Goal: Task Accomplishment & Management: Manage account settings

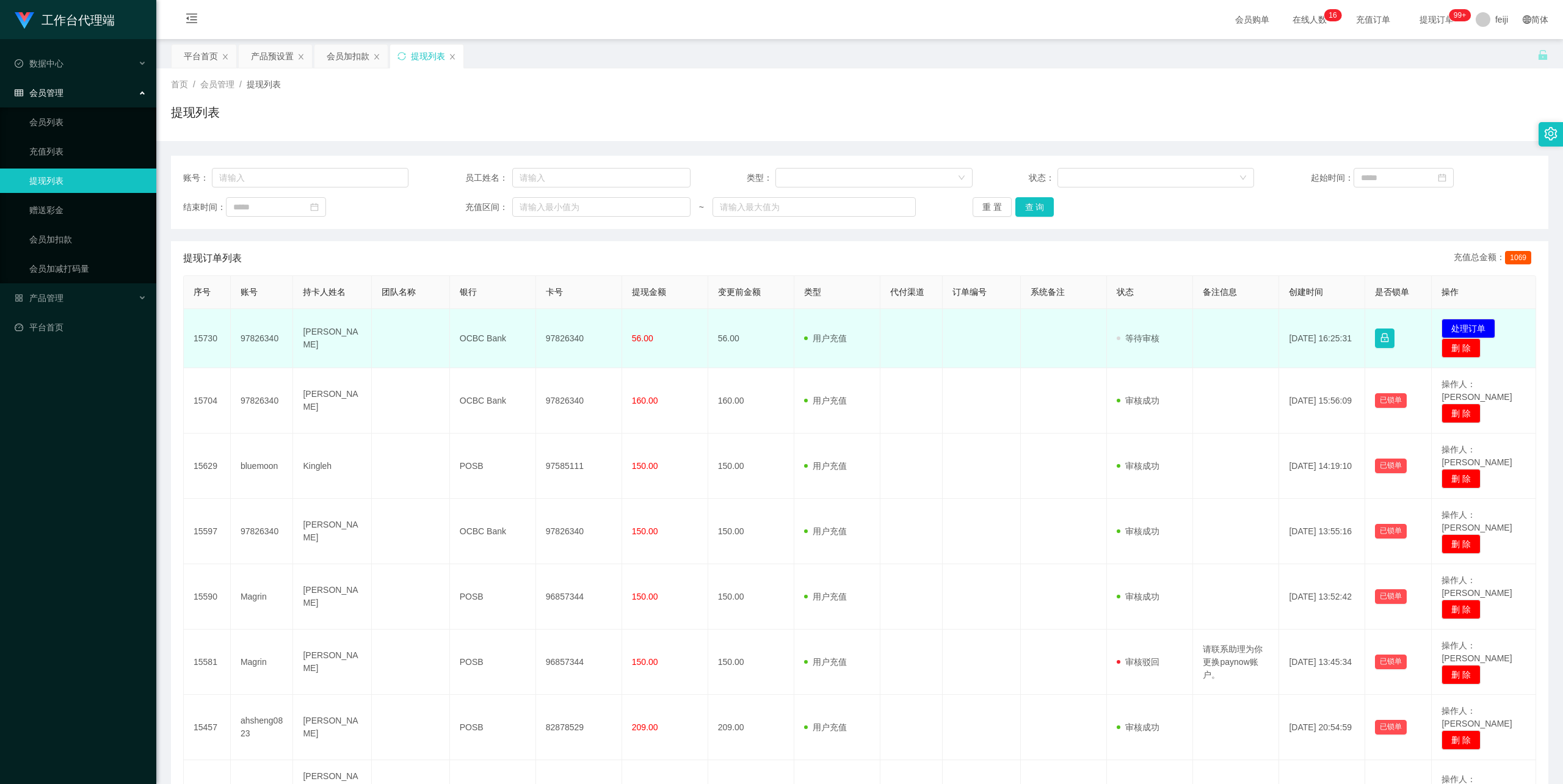
click at [311, 335] on td "[PERSON_NAME]" at bounding box center [332, 338] width 78 height 59
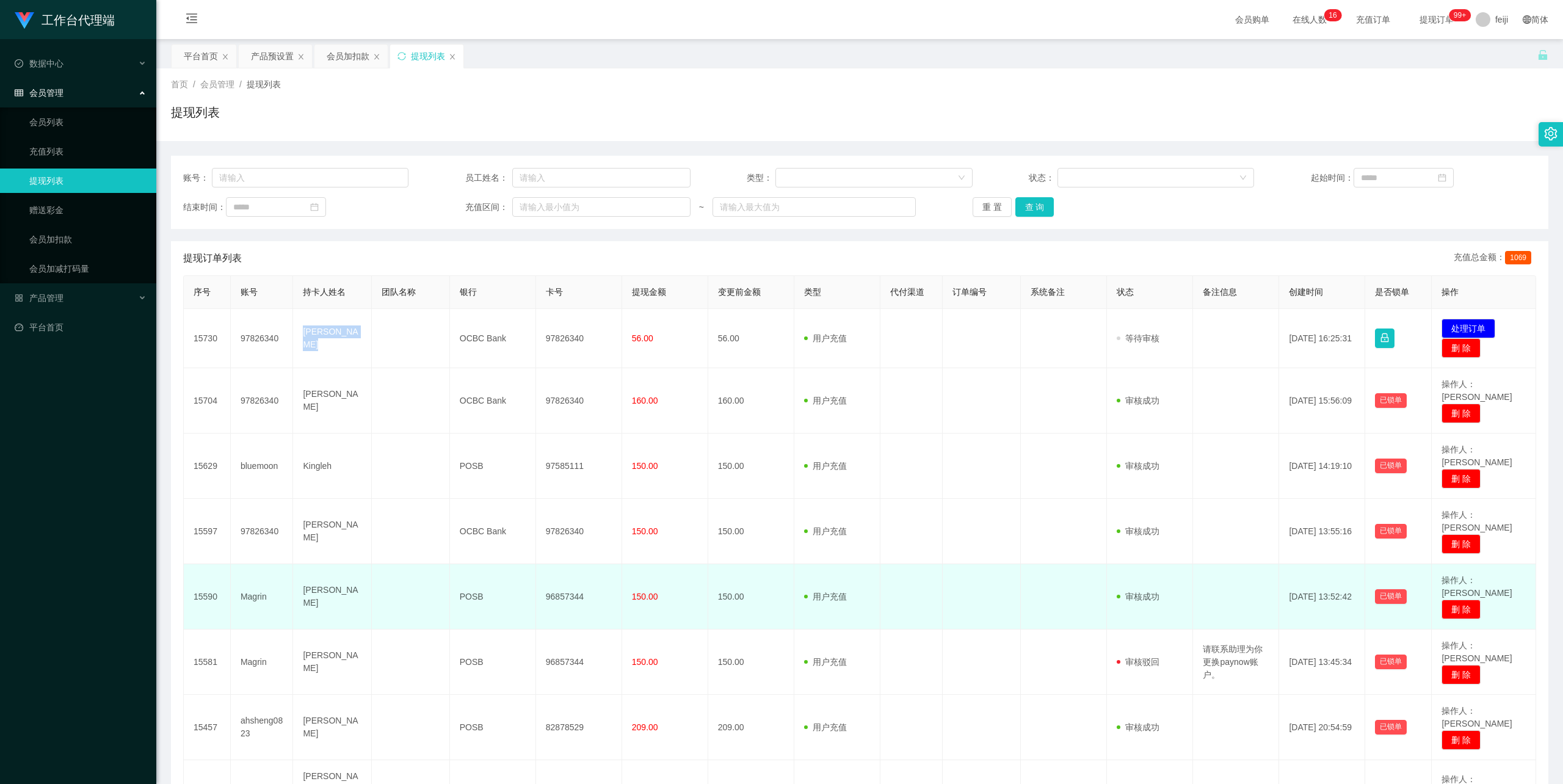
copy td "[PERSON_NAME]"
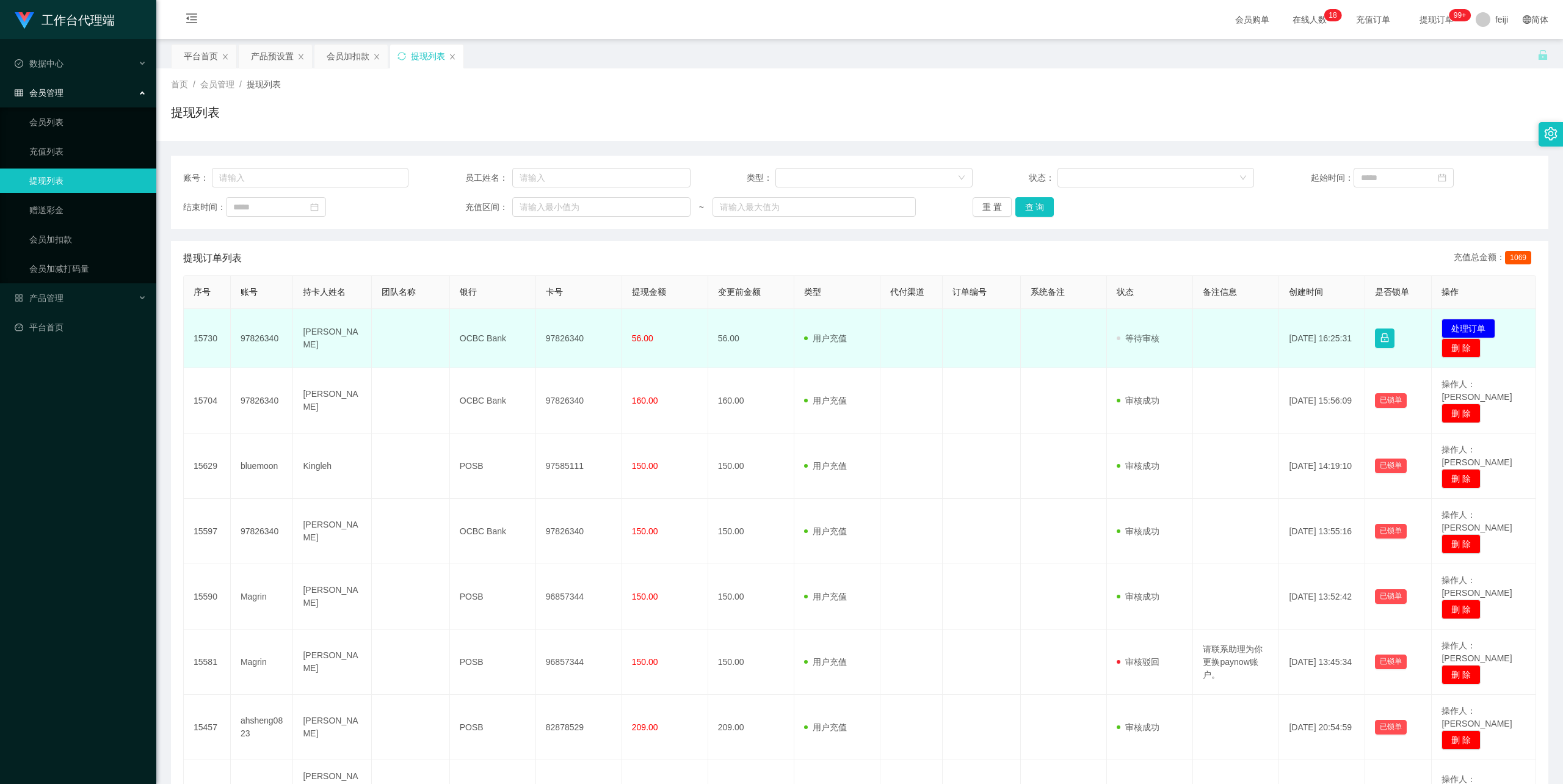
click at [564, 333] on td "97826340" at bounding box center [579, 338] width 86 height 59
copy td "97826340"
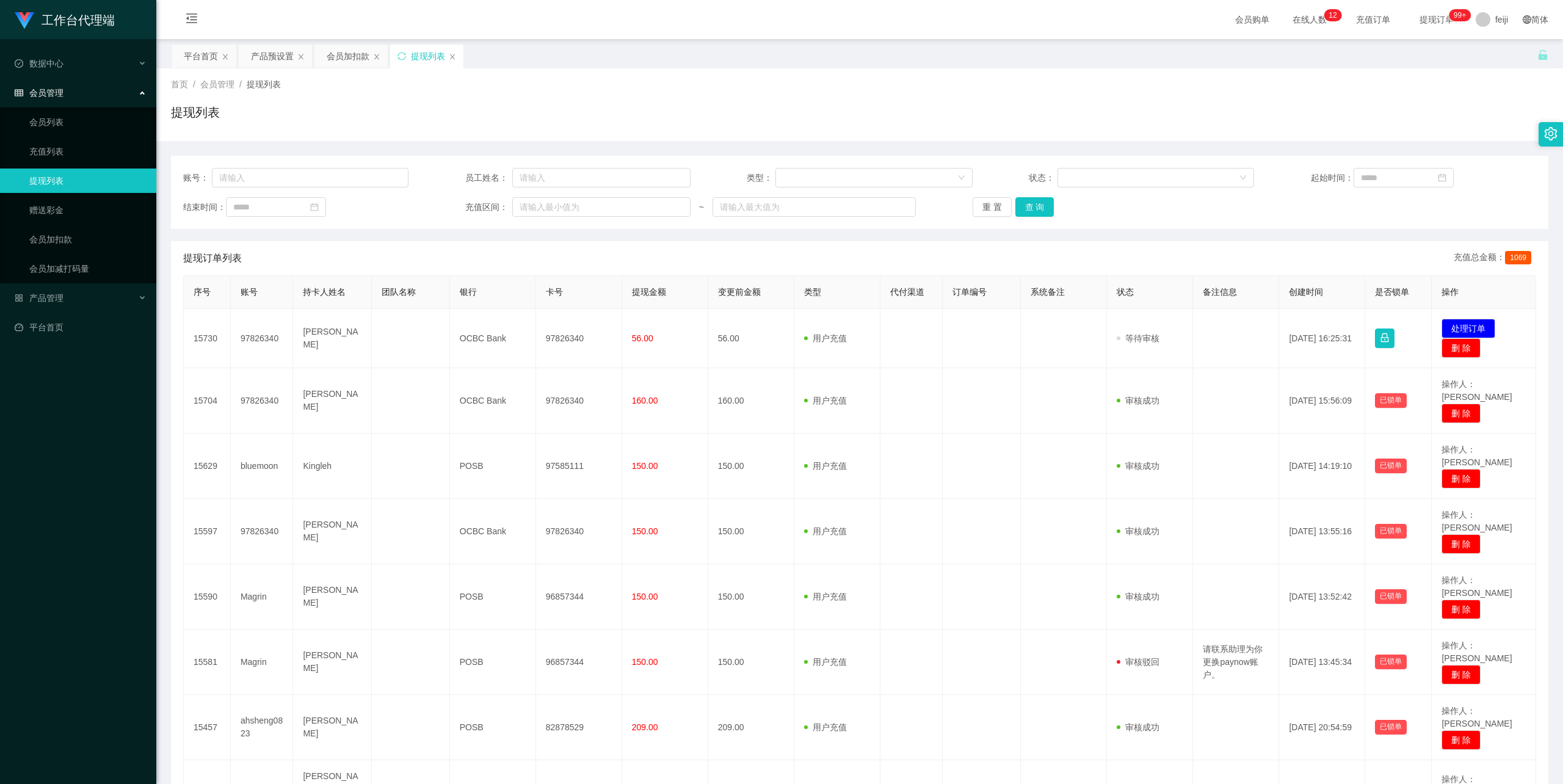
click at [1101, 81] on div "首页 / 会员管理 / 提现列表 /" at bounding box center [859, 84] width 1377 height 13
drag, startPoint x: 1080, startPoint y: 111, endPoint x: 1045, endPoint y: 110, distance: 35.0
click at [1080, 111] on div "提现列表" at bounding box center [859, 117] width 1377 height 28
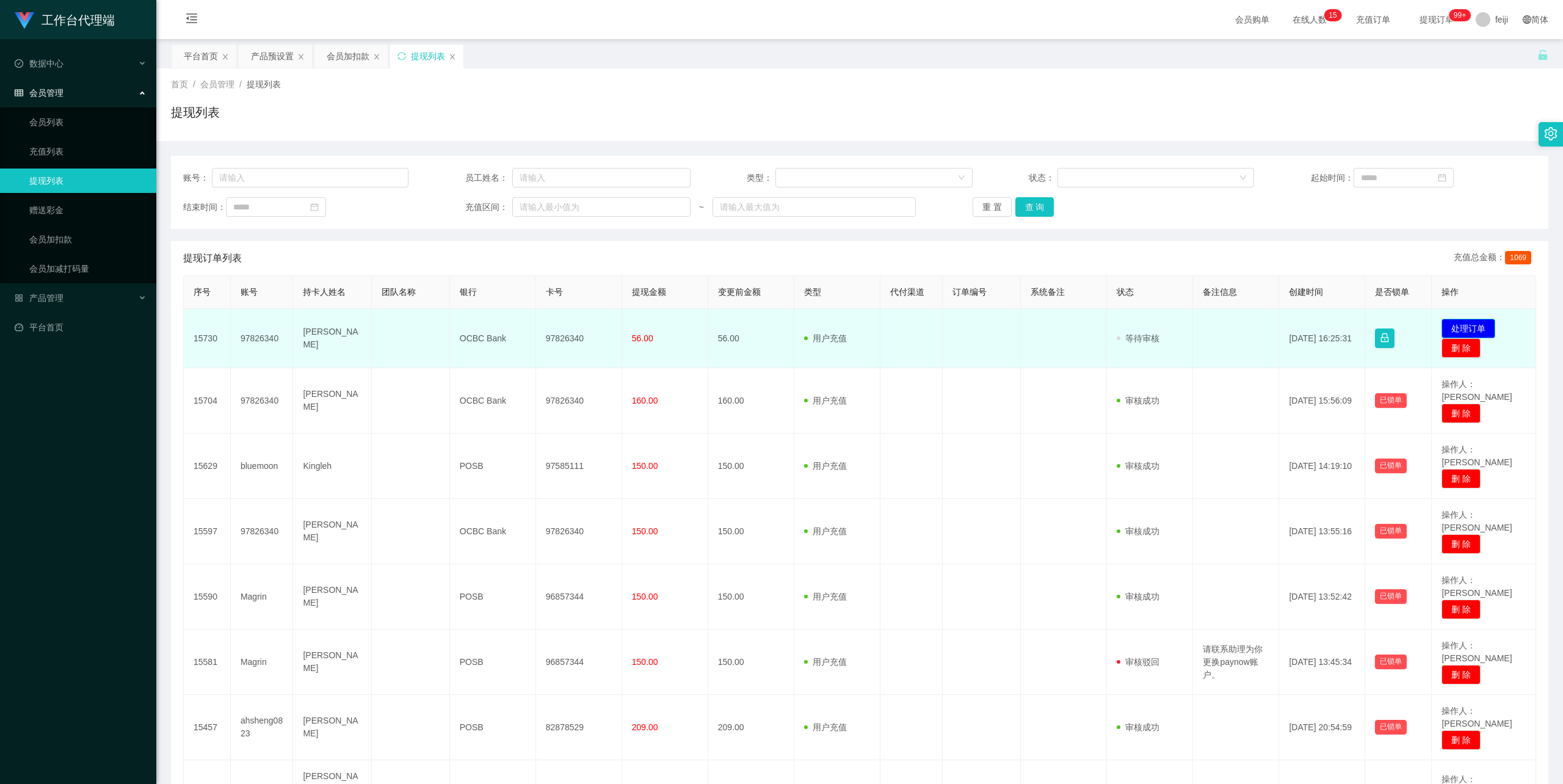
click at [1473, 325] on button "处理订单" at bounding box center [1468, 328] width 54 height 20
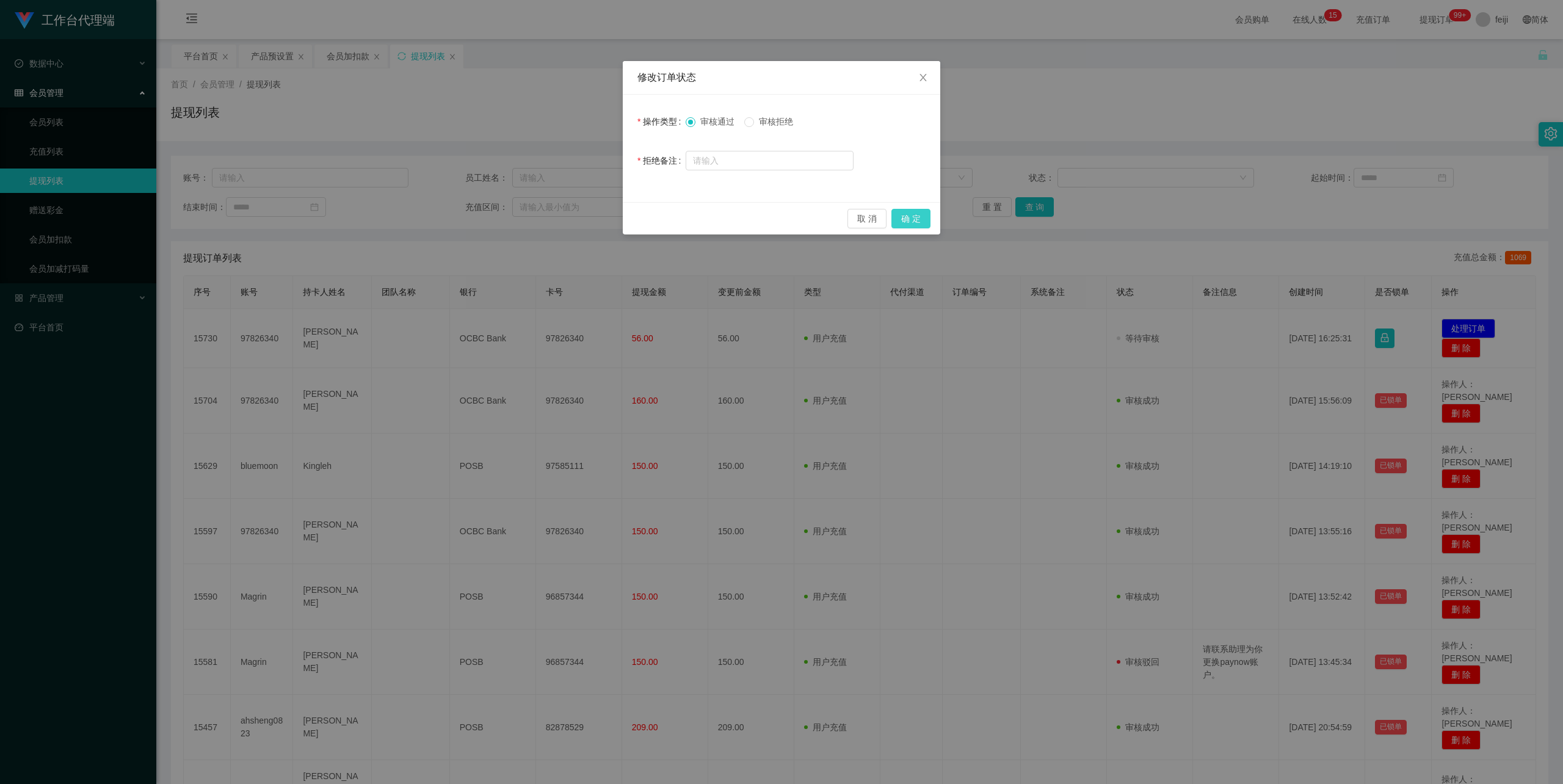
click at [909, 213] on button "确 定" at bounding box center [911, 219] width 39 height 20
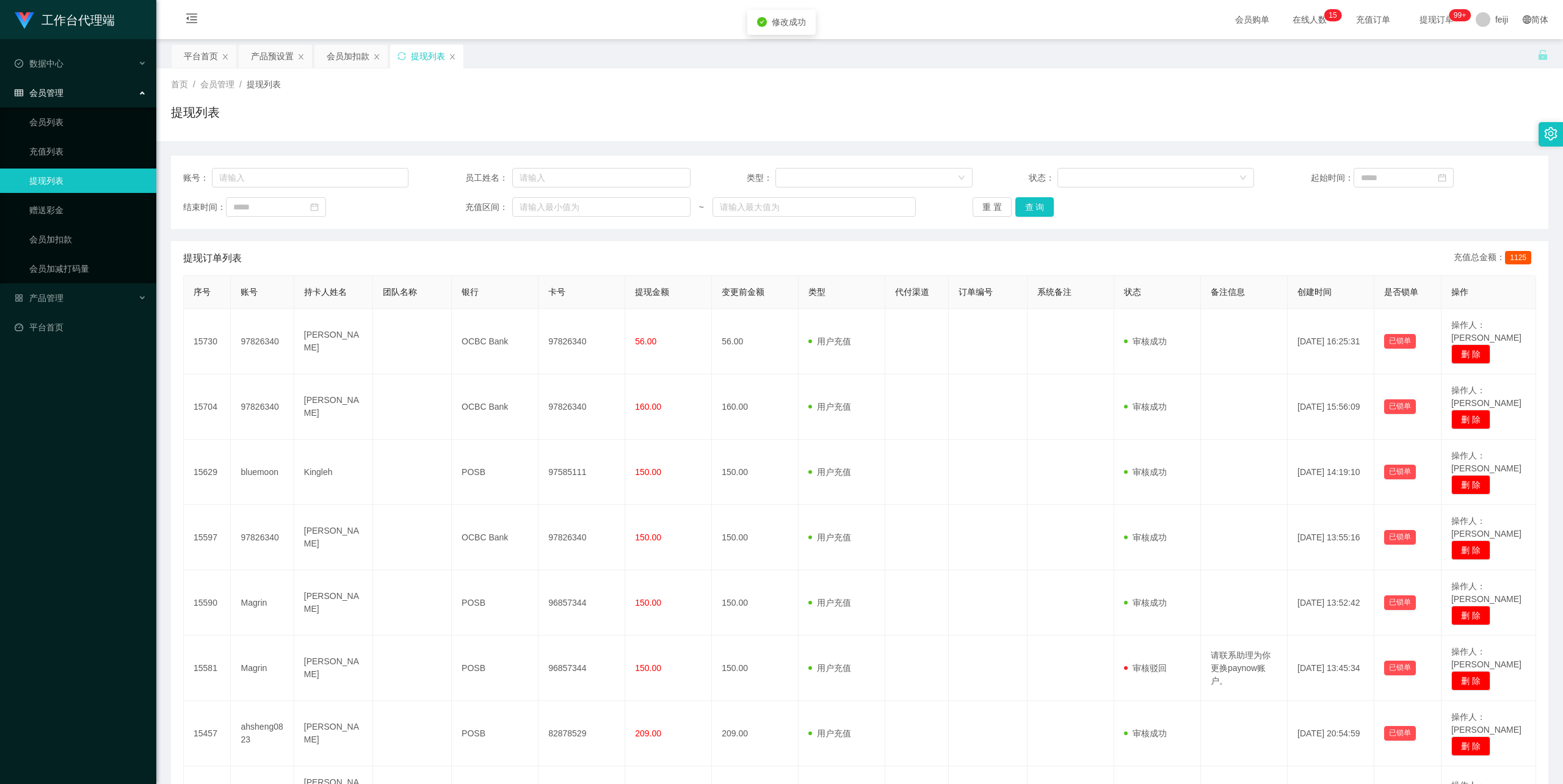
click at [1208, 52] on div "平台首页 产品预设置 会员加扣款 提现列表" at bounding box center [854, 65] width 1366 height 42
